Goal: Information Seeking & Learning: Learn about a topic

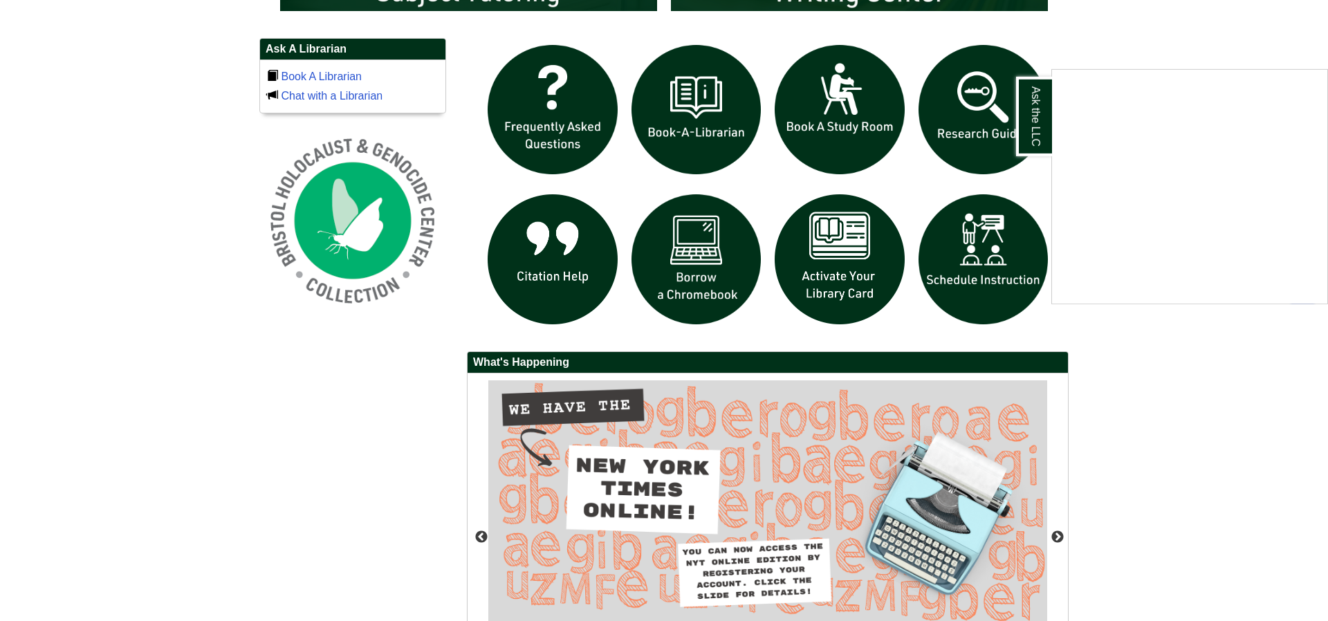
scroll to position [1146, 0]
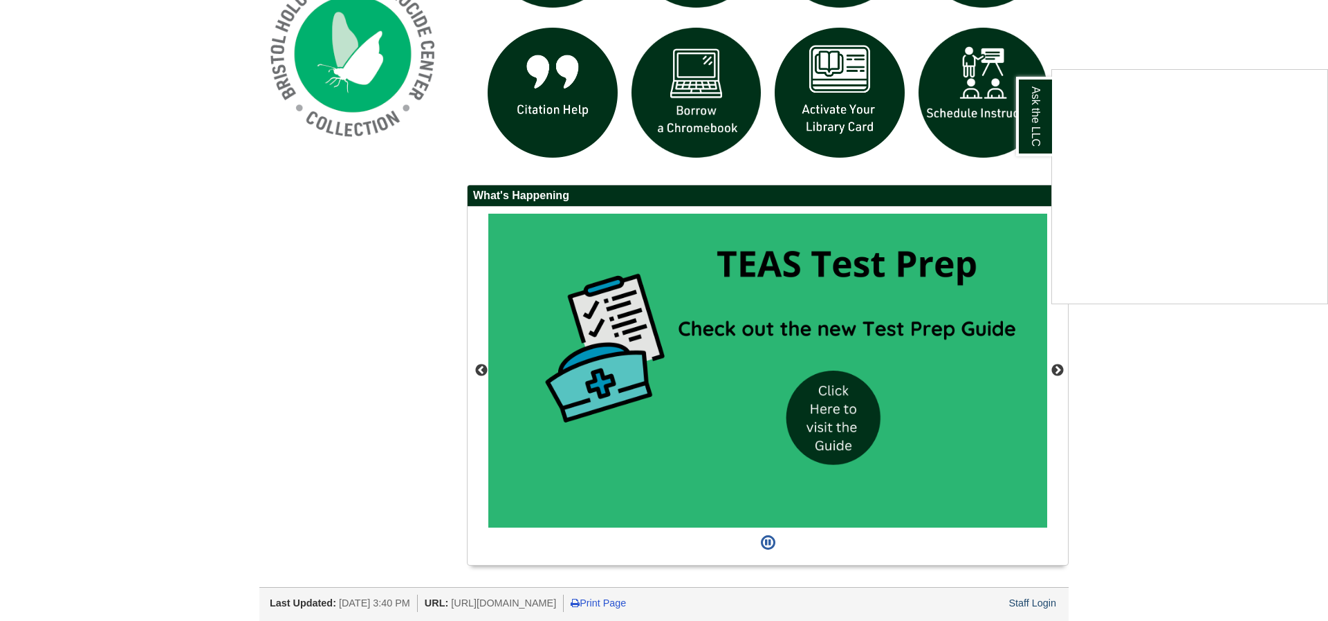
click at [1237, 433] on div "Ask the LLC" at bounding box center [664, 310] width 1328 height 621
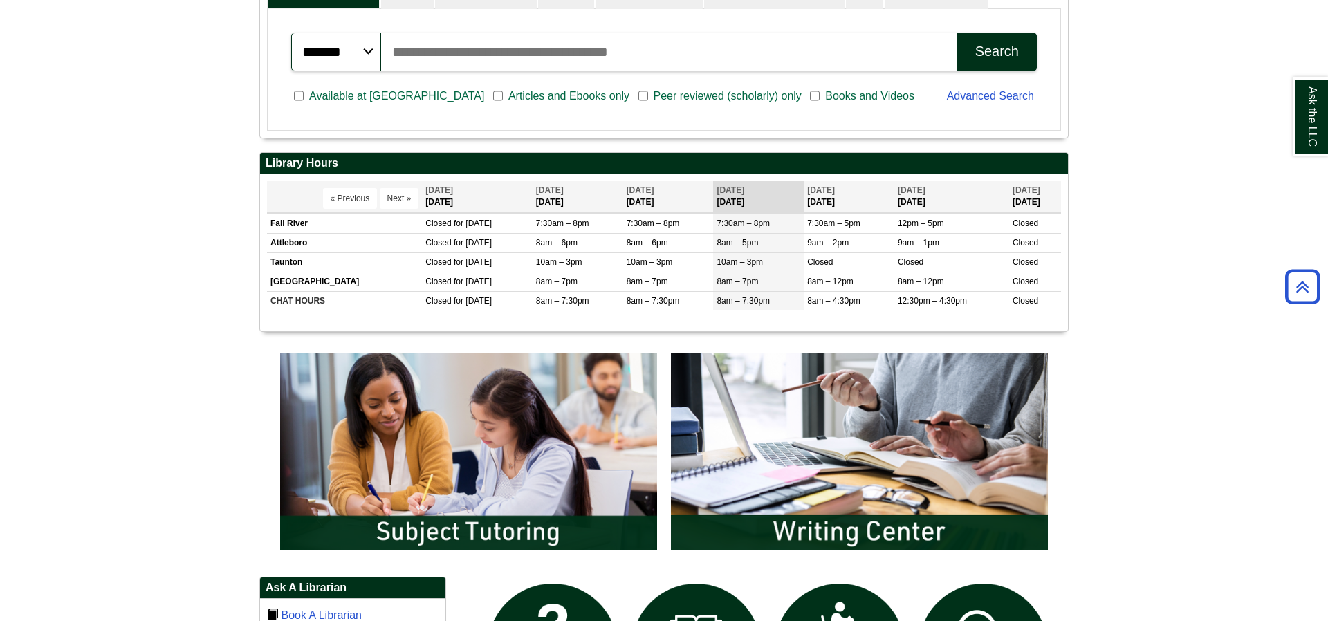
scroll to position [157, 808]
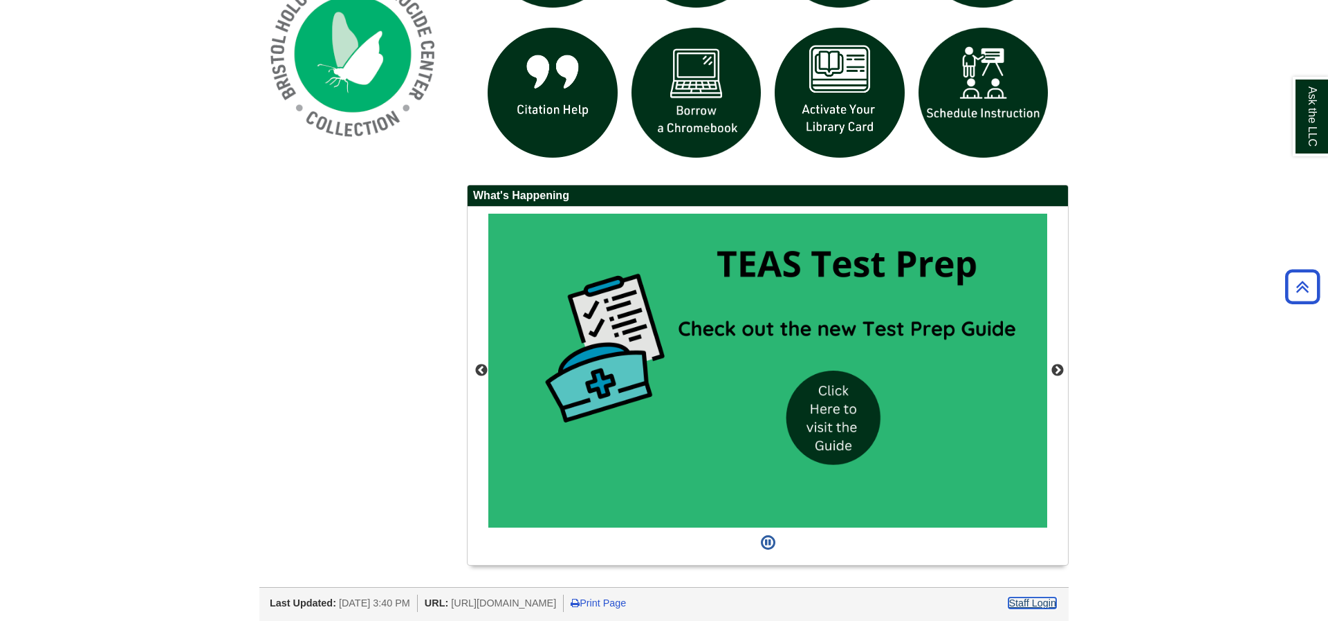
click at [1026, 598] on link "Staff Login" at bounding box center [1032, 603] width 48 height 11
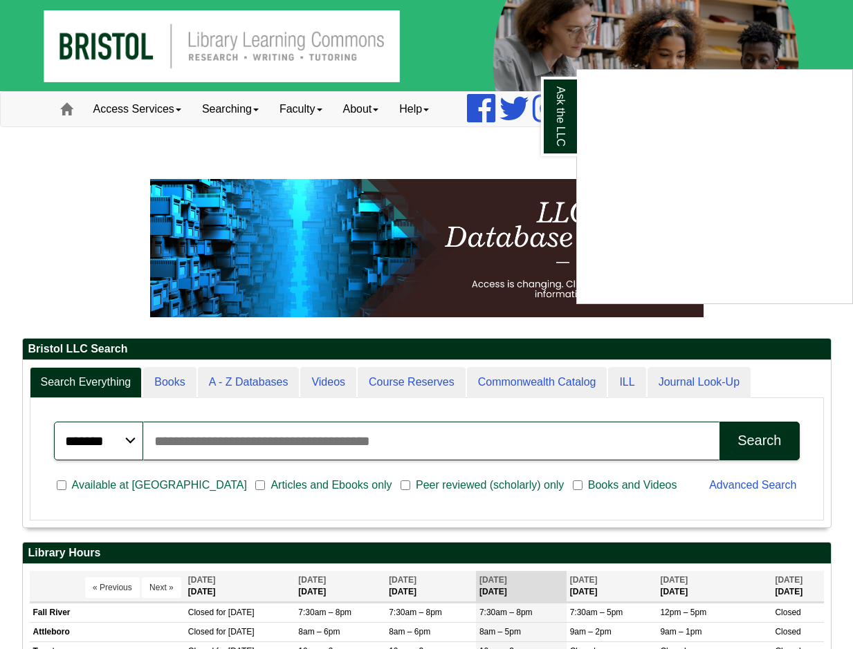
click at [452, 45] on div "Ask the LLC" at bounding box center [426, 324] width 853 height 649
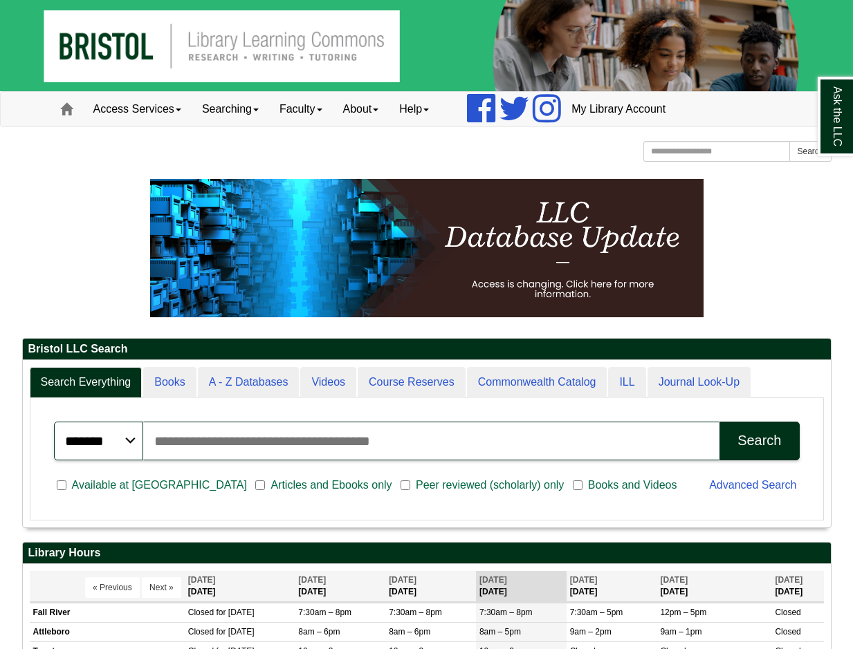
scroll to position [167, 808]
click at [187, 443] on input "Search articles, books, journals & more" at bounding box center [431, 441] width 576 height 39
click at [439, 436] on input "Search articles, books, journals & more" at bounding box center [431, 441] width 576 height 39
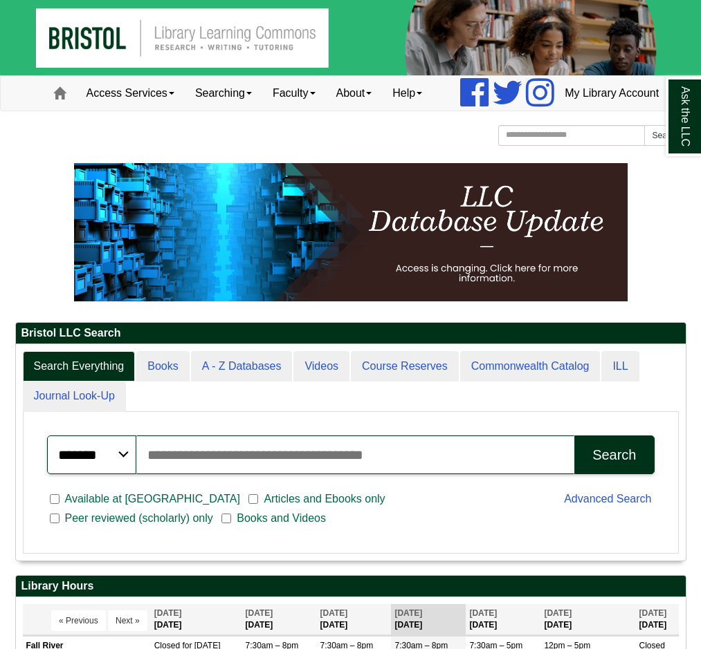
scroll to position [7, 7]
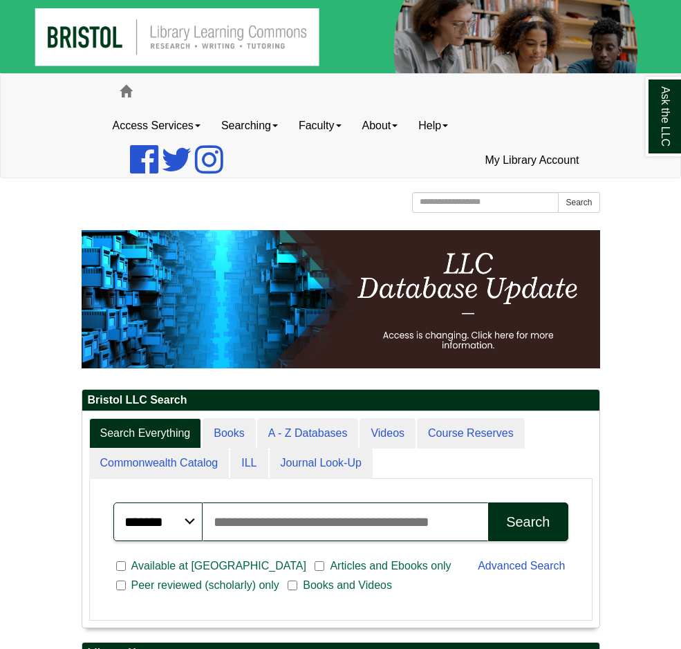
click at [266, 519] on input "Search articles, books, journals & more" at bounding box center [346, 522] width 286 height 39
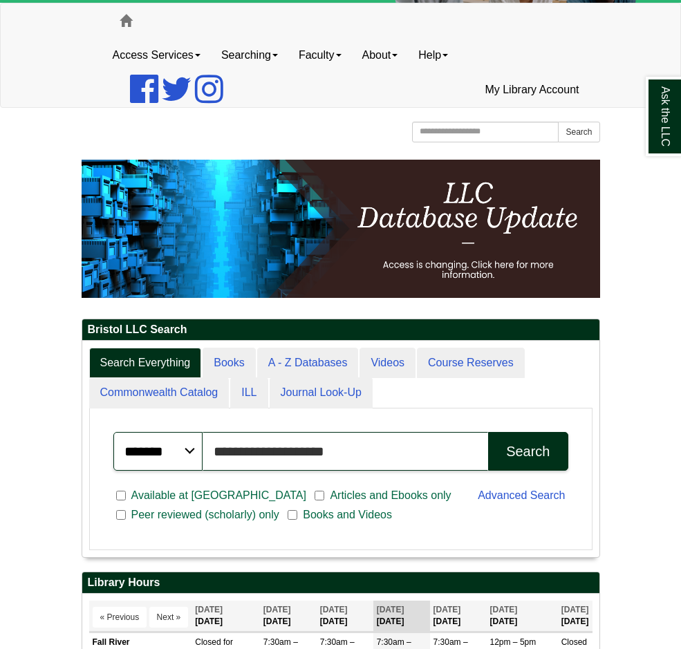
click at [330, 448] on input "**********" at bounding box center [346, 451] width 286 height 39
click at [389, 449] on input "**********" at bounding box center [346, 451] width 286 height 39
click at [418, 448] on input "**********" at bounding box center [346, 451] width 286 height 39
click at [473, 445] on input "**********" at bounding box center [346, 451] width 286 height 39
click at [480, 452] on input "**********" at bounding box center [346, 451] width 286 height 39
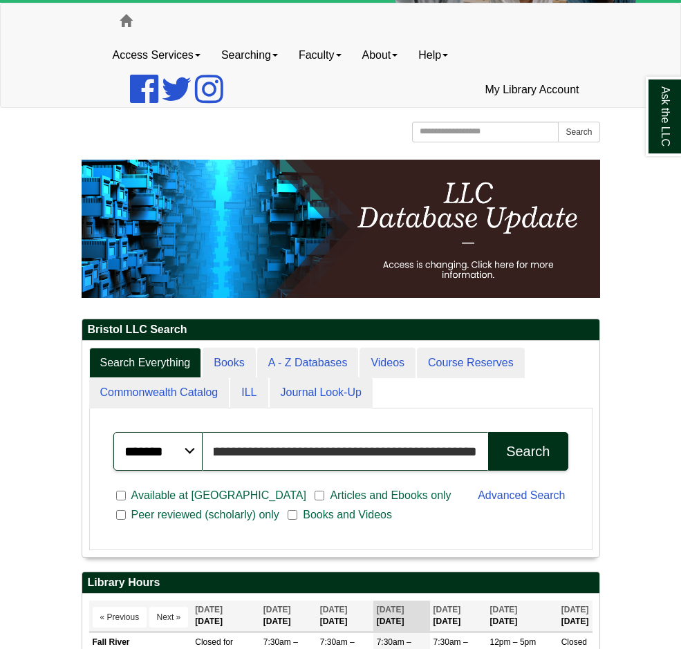
type input "**********"
click at [488, 432] on button "Search" at bounding box center [528, 451] width 80 height 39
click at [598, 587] on h2 "Library Hours" at bounding box center [340, 583] width 517 height 21
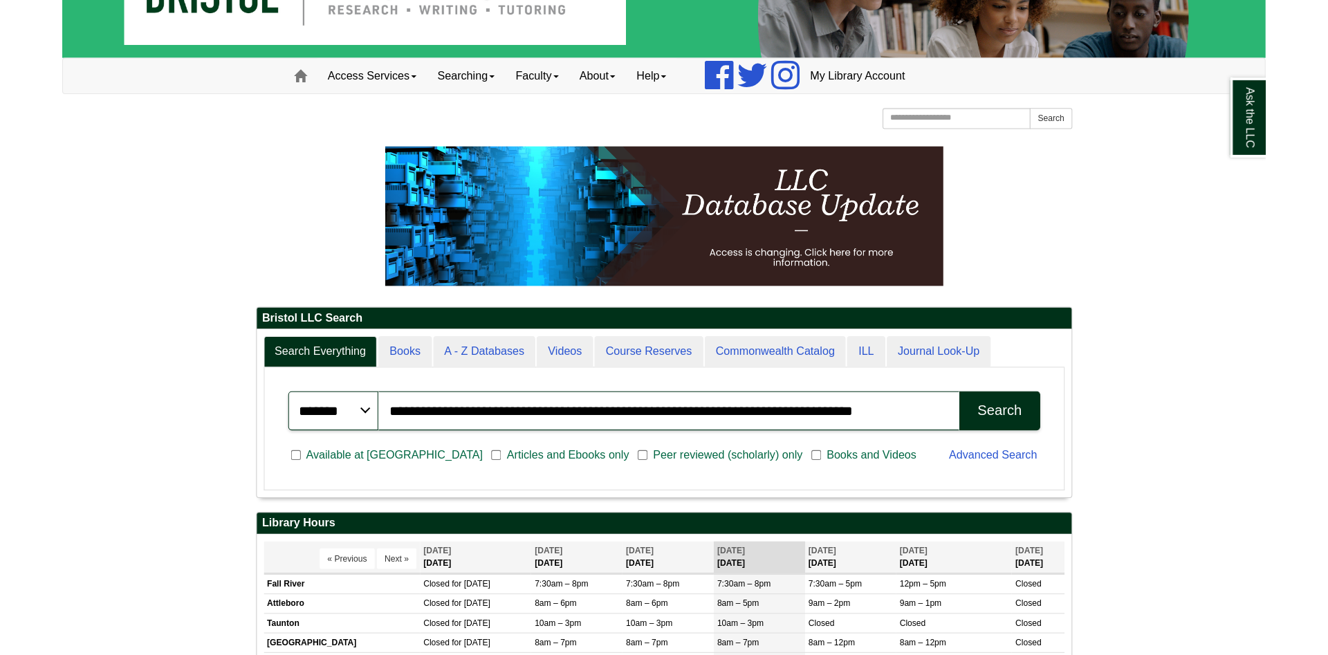
scroll to position [167, 808]
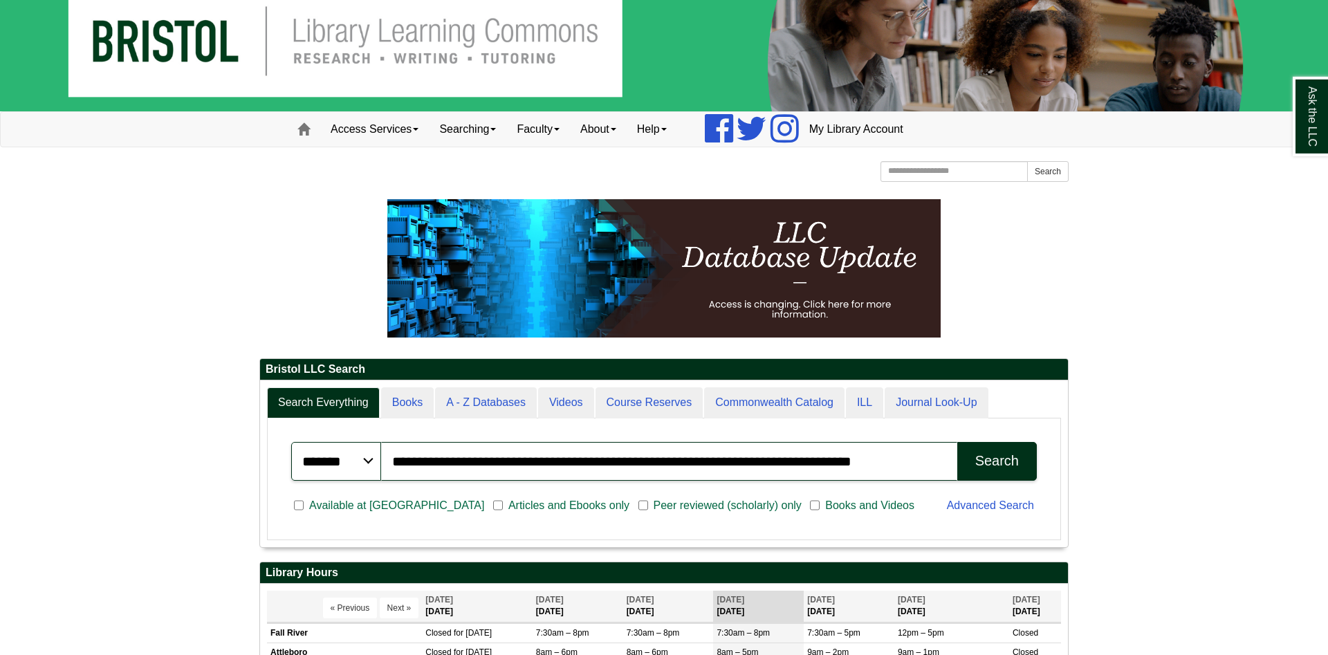
scroll to position [1, 0]
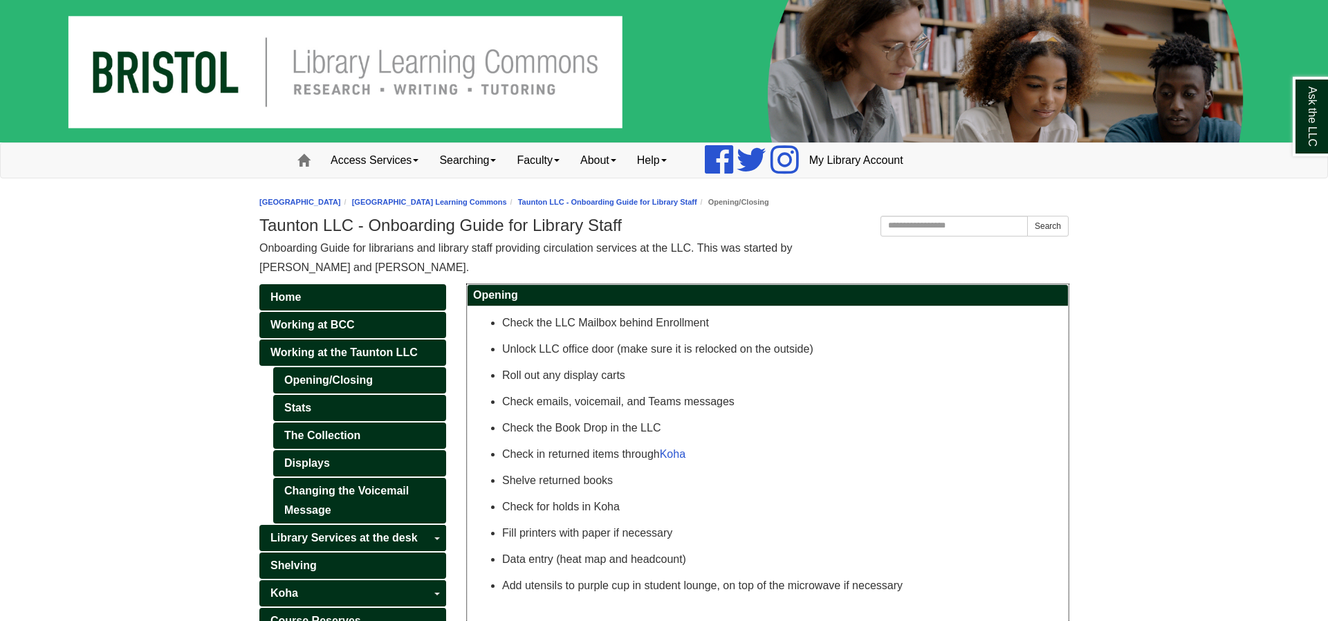
click at [528, 322] on p "Check the LLC Mailbox behind Enrollment" at bounding box center [781, 322] width 559 height 19
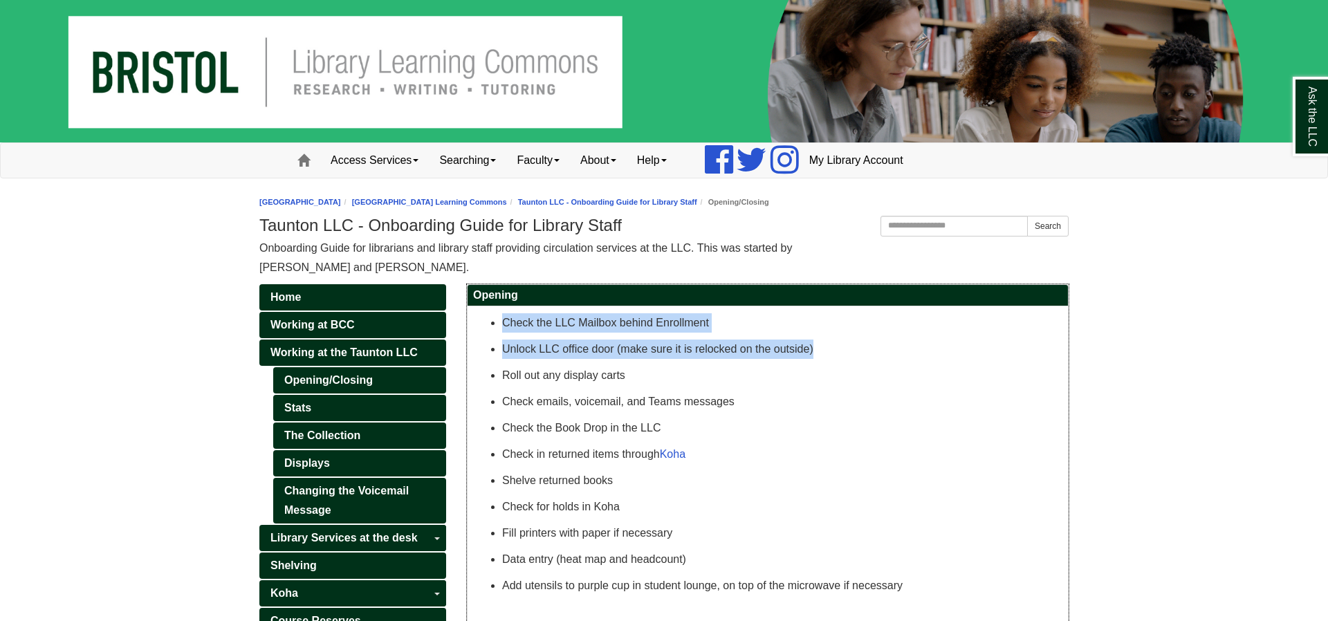
drag, startPoint x: 528, startPoint y: 322, endPoint x: 817, endPoint y: 362, distance: 291.1
click at [817, 362] on div "Check the LLC Mailbox behind Enrollment Unlock LLC office door (make sure it is…" at bounding box center [767, 470] width 587 height 315
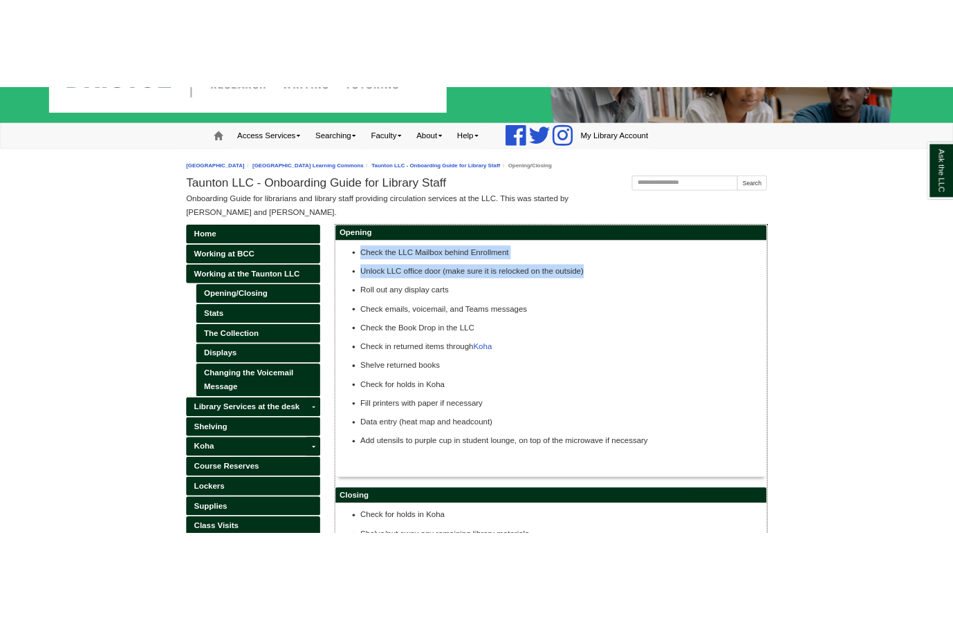
scroll to position [141, 0]
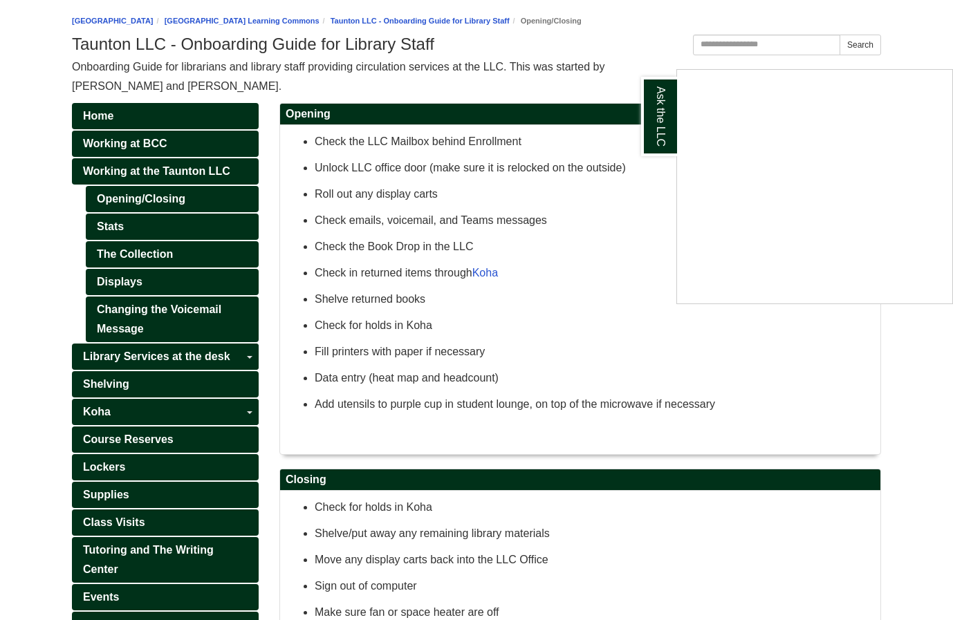
click at [389, 270] on div "Ask the LLC" at bounding box center [476, 310] width 953 height 620
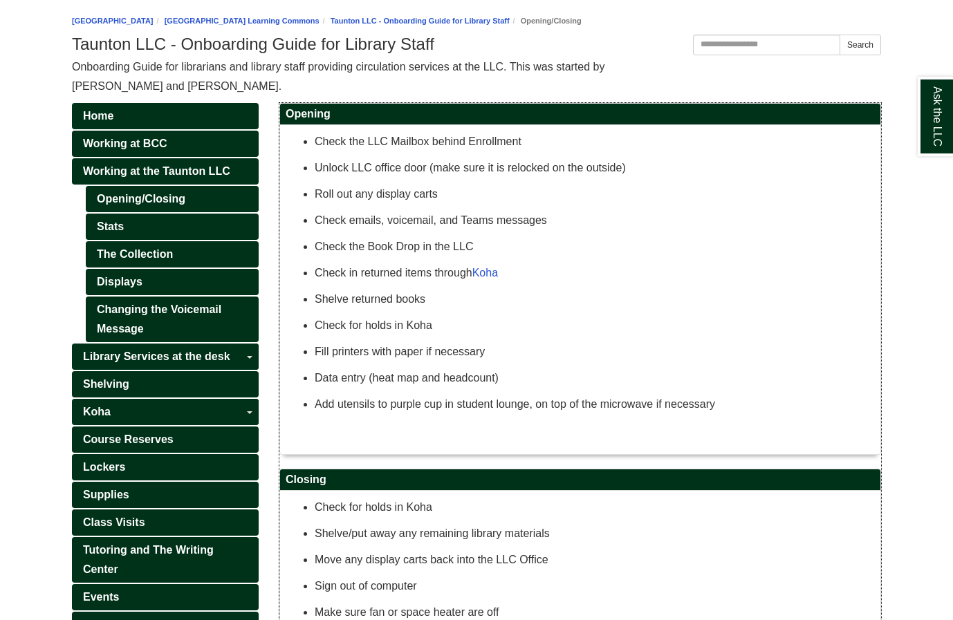
click at [348, 243] on p "Check the Book Drop in the LLC" at bounding box center [594, 246] width 559 height 19
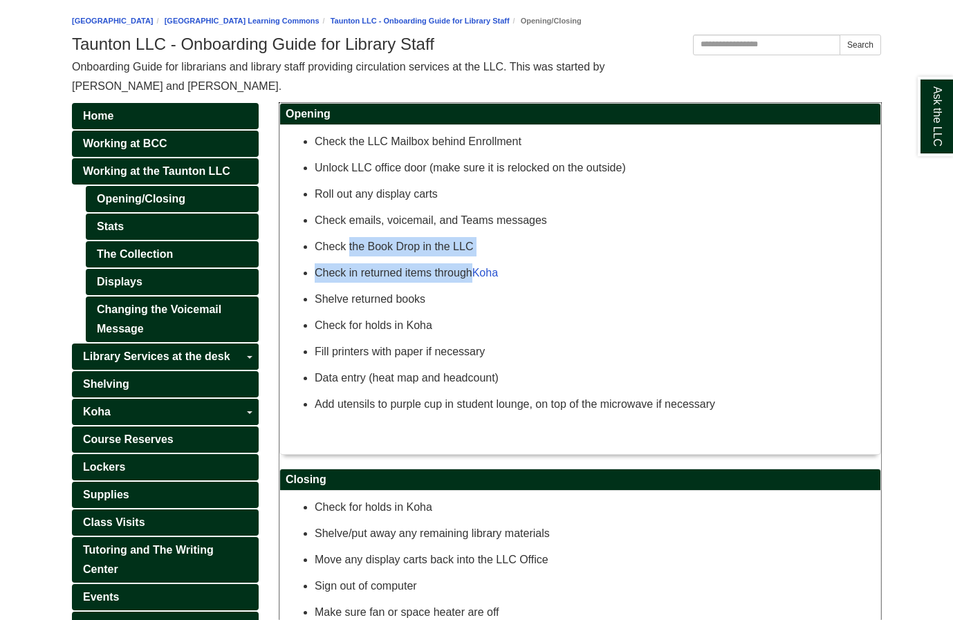
drag, startPoint x: 348, startPoint y: 243, endPoint x: 451, endPoint y: 277, distance: 108.5
click at [451, 277] on div "Check the LLC Mailbox behind Enrollment Unlock LLC office door (make sure it is…" at bounding box center [580, 289] width 587 height 315
click at [451, 277] on p "Check in returned items through Koha" at bounding box center [594, 273] width 559 height 19
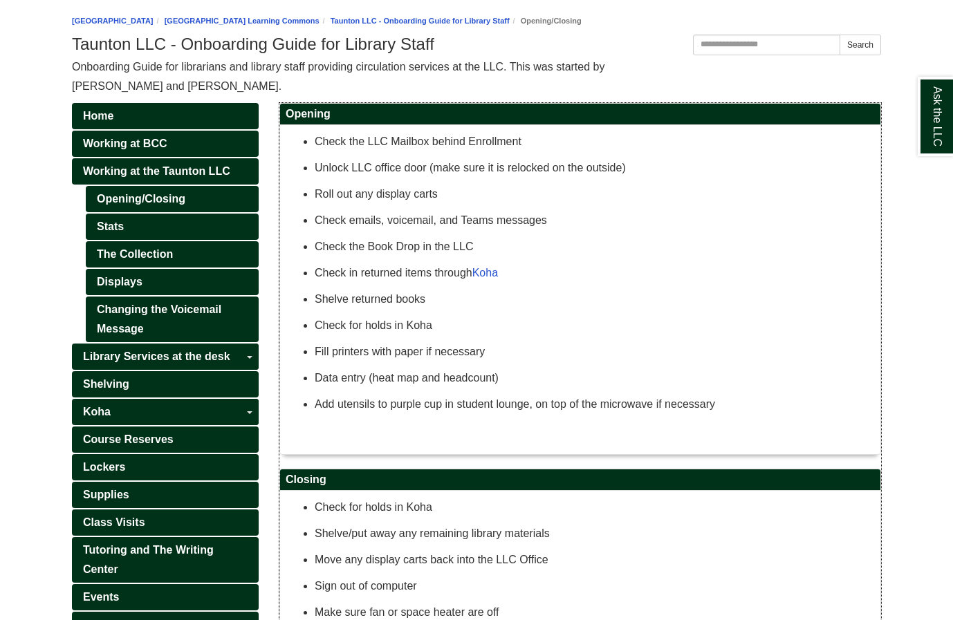
click at [328, 324] on p "Check for holds in Koha" at bounding box center [594, 325] width 559 height 19
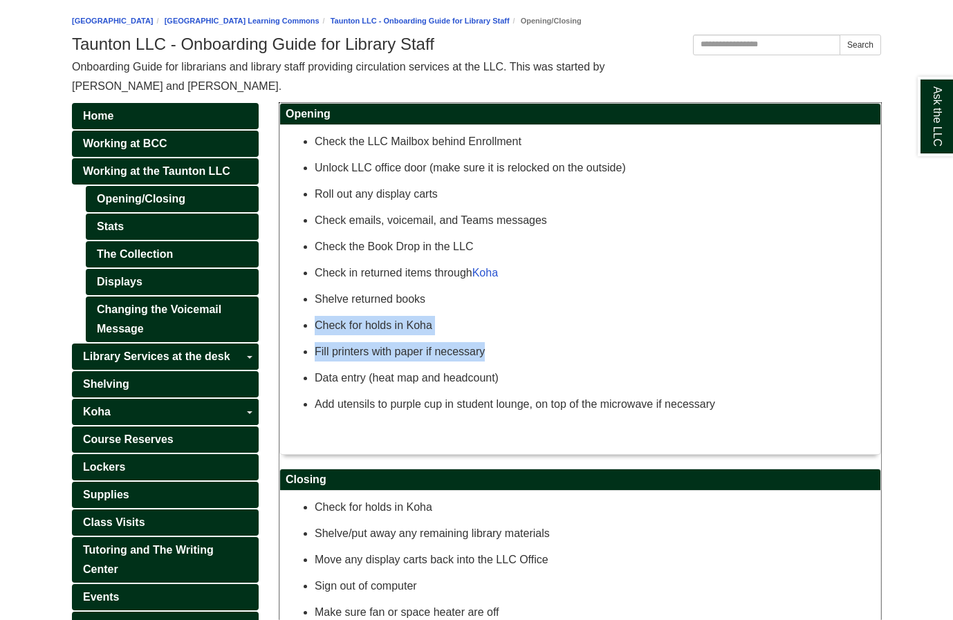
drag, startPoint x: 328, startPoint y: 324, endPoint x: 517, endPoint y: 363, distance: 192.9
click at [517, 363] on ul "Shelve returned books Check for holds in Koha Fill printers with paper if neces…" at bounding box center [580, 352] width 587 height 125
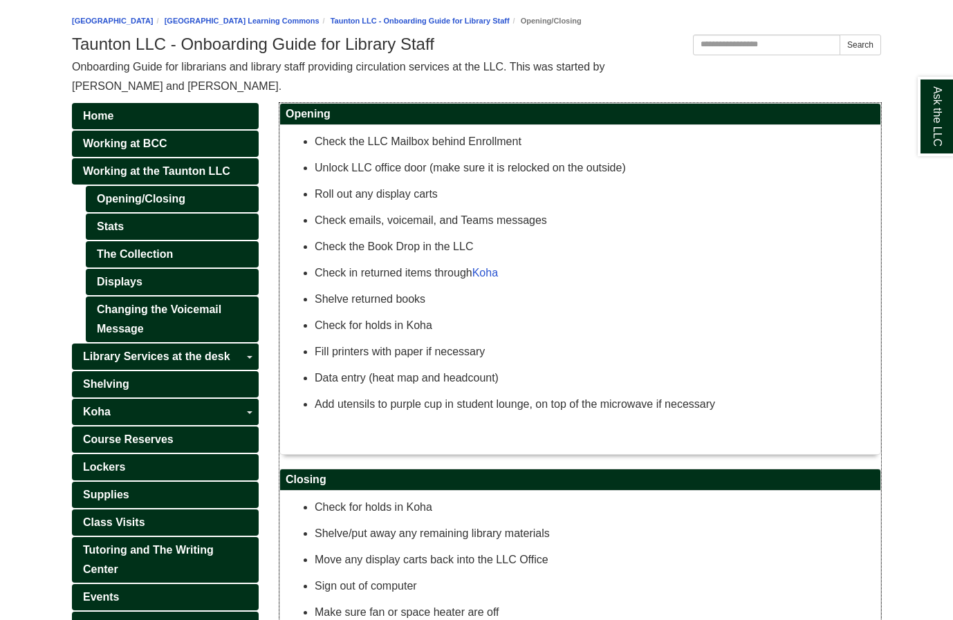
click at [383, 384] on p "Data entry (heat map and headcount)" at bounding box center [594, 378] width 559 height 19
click at [382, 384] on p "Data entry (heat map and headcount)" at bounding box center [594, 378] width 559 height 19
click at [387, 408] on p "Add utensils to purple cup in student lounge, on top of the microwave if necess…" at bounding box center [594, 404] width 559 height 19
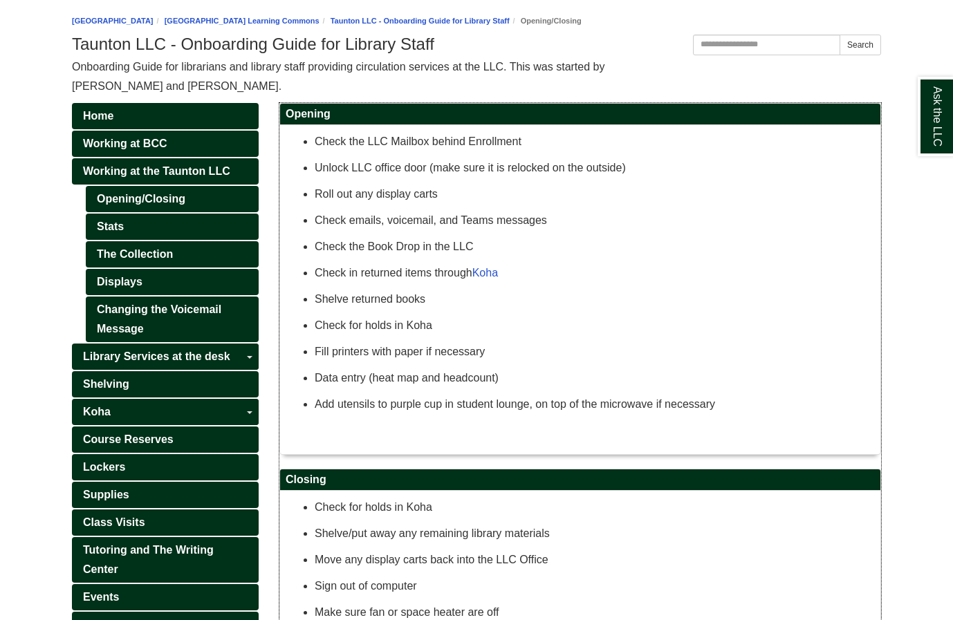
click at [387, 408] on p "Add utensils to purple cup in student lounge, on top of the microwave if necess…" at bounding box center [594, 404] width 559 height 19
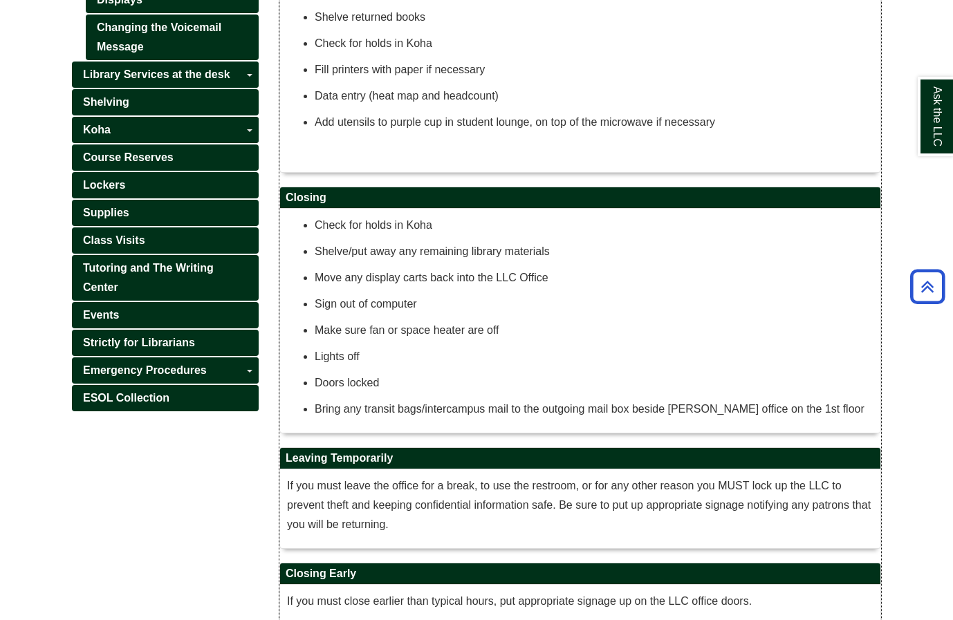
click at [321, 221] on p "Check for holds in Koha" at bounding box center [594, 225] width 559 height 19
drag, startPoint x: 321, startPoint y: 221, endPoint x: 417, endPoint y: 358, distance: 167.3
click at [417, 357] on div "Check for holds in Koha Shelve/put away any remaining library materials Move an…" at bounding box center [580, 321] width 587 height 210
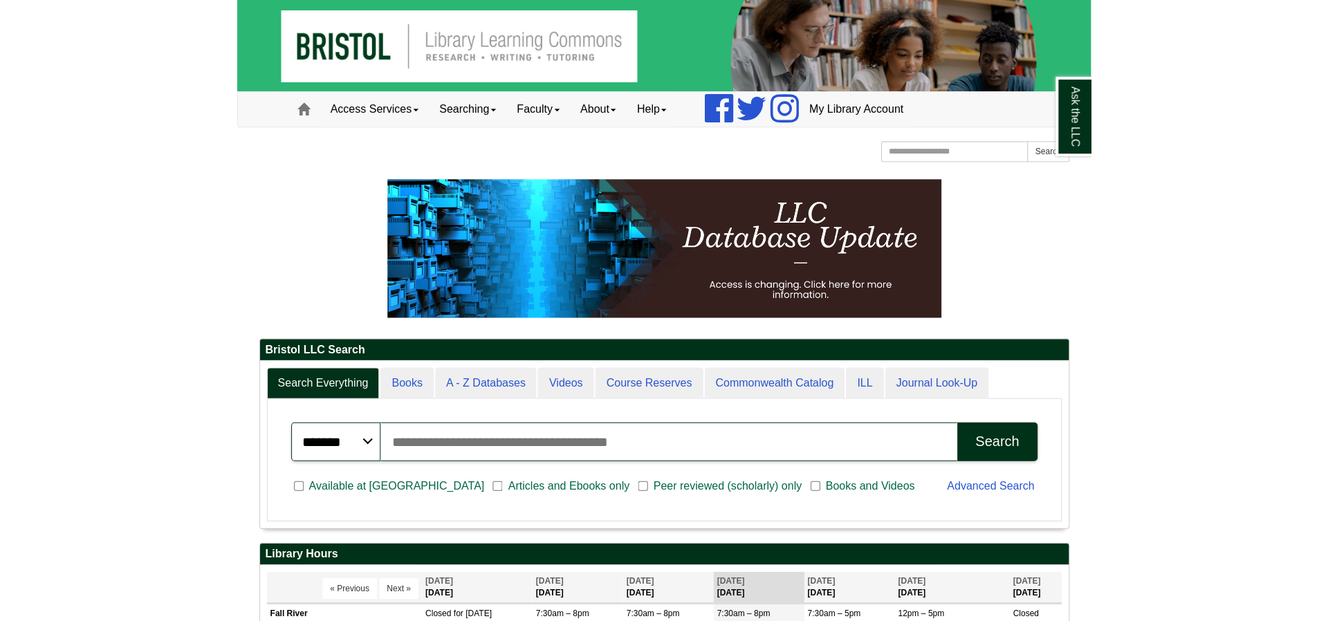
scroll to position [167, 808]
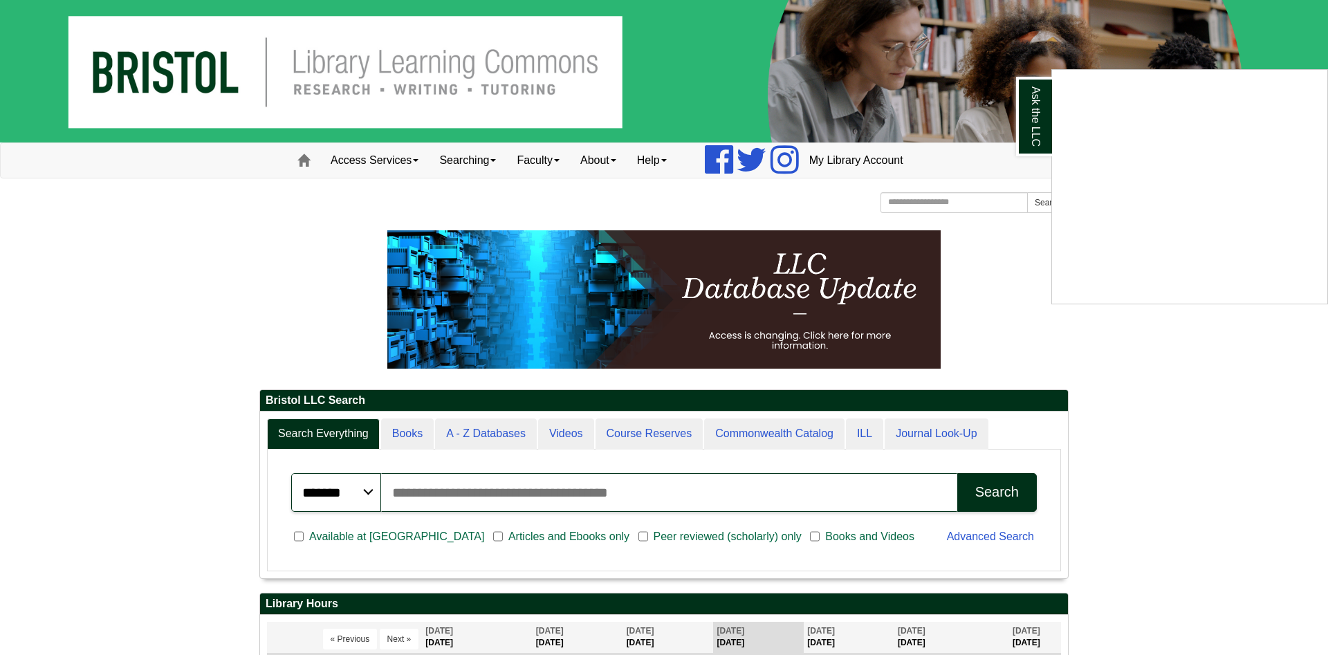
click at [98, 345] on div "Ask the LLC" at bounding box center [664, 327] width 1328 height 655
